Goal: Use online tool/utility: Utilize a website feature to perform a specific function

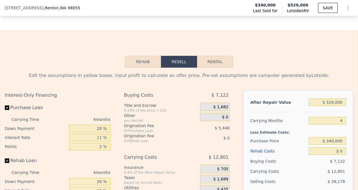
scroll to position [855, 0]
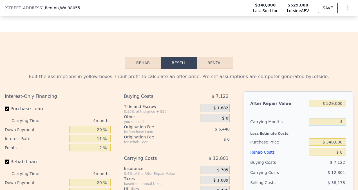
click at [339, 125] on input "4" at bounding box center [327, 121] width 37 height 7
type input "2"
type input "$ 137,299"
type input "2"
click at [338, 156] on input "$ 0" at bounding box center [327, 151] width 37 height 7
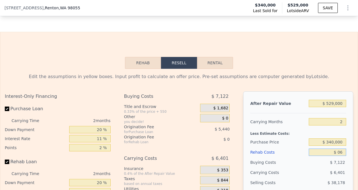
type input "$ 060"
type input "$ 137,238"
type input "$ 06"
type input "$ 137,293"
type input "$ 0"
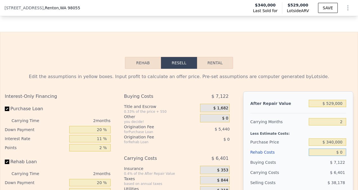
type input "$ 137,299"
type input "$ 60"
type input "$ 137,238"
type input "$ 600"
type input "$ 136,681"
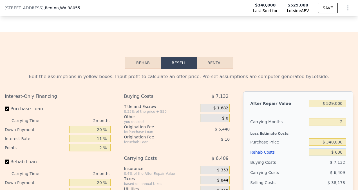
type input "$ 6,000"
type input "$ 131,115"
type input "$ 60,000"
type input "$ 75,459"
type input "$ 60,000"
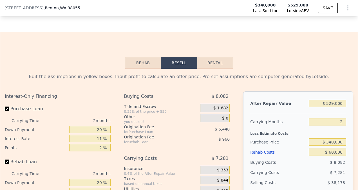
click at [322, 137] on div "Less Estimate Costs:" at bounding box center [298, 132] width 96 height 10
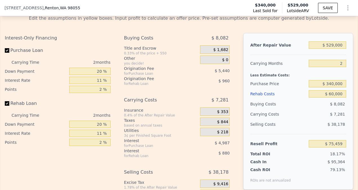
scroll to position [916, 0]
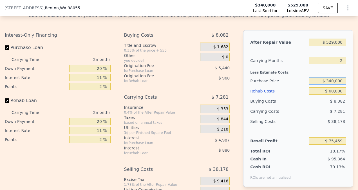
click at [329, 84] on input "$ 340,000" at bounding box center [327, 80] width 37 height 7
type input "$ 350,000"
click at [294, 116] on div "$ 7,281" at bounding box center [316, 111] width 59 height 10
type input "$ 65,117"
click at [330, 84] on input "$ 350,000" at bounding box center [327, 80] width 37 height 7
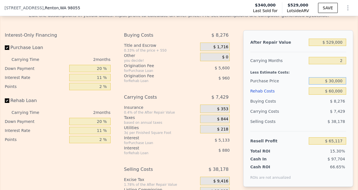
type input "$ 340,000"
click at [291, 96] on div "Rehab Costs" at bounding box center [278, 91] width 56 height 10
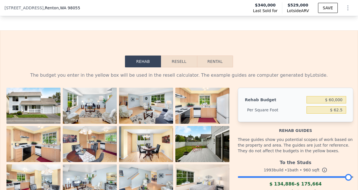
scroll to position [855, 0]
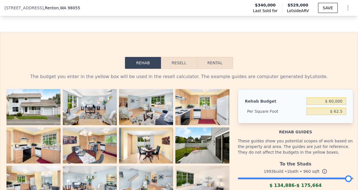
click at [173, 69] on button "Resell" at bounding box center [179, 63] width 36 height 12
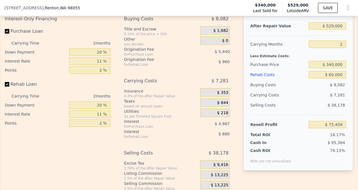
scroll to position [931, 0]
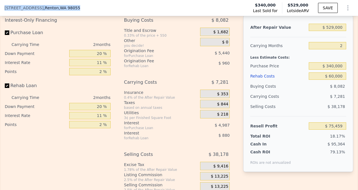
drag, startPoint x: 2, startPoint y: 9, endPoint x: 72, endPoint y: 12, distance: 70.2
click at [72, 12] on div "10932 SE 170th St , Renton , WA 98055 Last Sold for $340,000 Lotside ARV $529,0…" at bounding box center [179, 8] width 358 height 16
copy div "10932 SE 170th St , Renton , WA 98055"
click at [179, 25] on div "Buying Costs" at bounding box center [155, 20] width 62 height 10
type input "4"
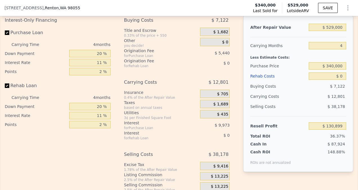
type input "$ 0"
type input "$ 130,899"
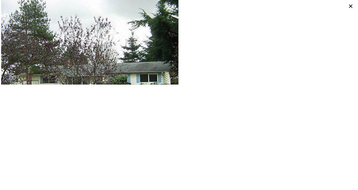
click at [198, 70] on div at bounding box center [268, 42] width 178 height 84
click at [247, 44] on div at bounding box center [268, 42] width 178 height 84
click at [350, 6] on icon at bounding box center [351, 6] width 8 height 8
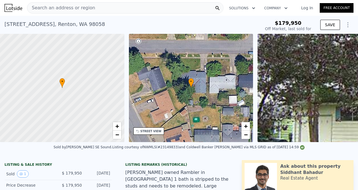
type input "$ 641,000"
type input "$ 400,213"
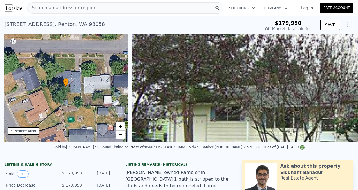
scroll to position [0, 131]
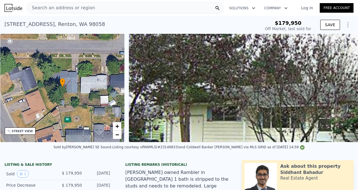
drag, startPoint x: 88, startPoint y: 23, endPoint x: 94, endPoint y: 22, distance: 5.5
click at [94, 22] on div "12015 SE 164th St , Renton , WA 98058 Sold Dec 2003 for $179,950" at bounding box center [132, 26] width 254 height 16
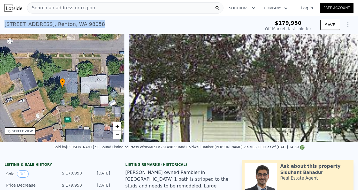
drag, startPoint x: 3, startPoint y: 21, endPoint x: 93, endPoint y: 30, distance: 90.5
click at [93, 30] on div "12015 SE 164th St , Renton , WA 98058 Sold Dec 2003 for $179,950 $179,950 Off M…" at bounding box center [179, 25] width 358 height 18
drag, startPoint x: 93, startPoint y: 30, endPoint x: 161, endPoint y: 16, distance: 69.0
click at [161, 16] on div "12015 SE 164th St , Renton , WA 98058 Sold Dec 2003 for $179,950 $179,950 Off M…" at bounding box center [179, 25] width 358 height 18
click at [175, 26] on div "12015 SE 164th St , Renton , WA 98058 Sold Dec 2003 for $179,950" at bounding box center [132, 26] width 254 height 16
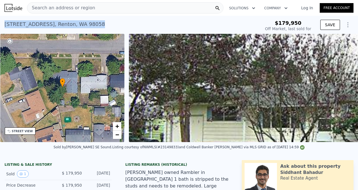
drag, startPoint x: 32, startPoint y: 26, endPoint x: 96, endPoint y: 24, distance: 63.9
click at [96, 24] on div "12015 SE 164th St , Renton , WA 98058 Sold Dec 2003 for $179,950 $179,950 Off M…" at bounding box center [179, 25] width 358 height 18
click at [213, 16] on div "12015 SE 164th St , Renton , WA 98058 Sold Dec 2003 for $179,950 $179,950 Off M…" at bounding box center [179, 25] width 358 height 18
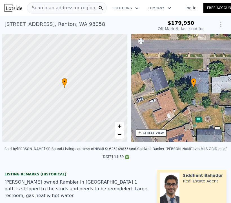
scroll to position [0, 2]
